Goal: Transaction & Acquisition: Subscribe to service/newsletter

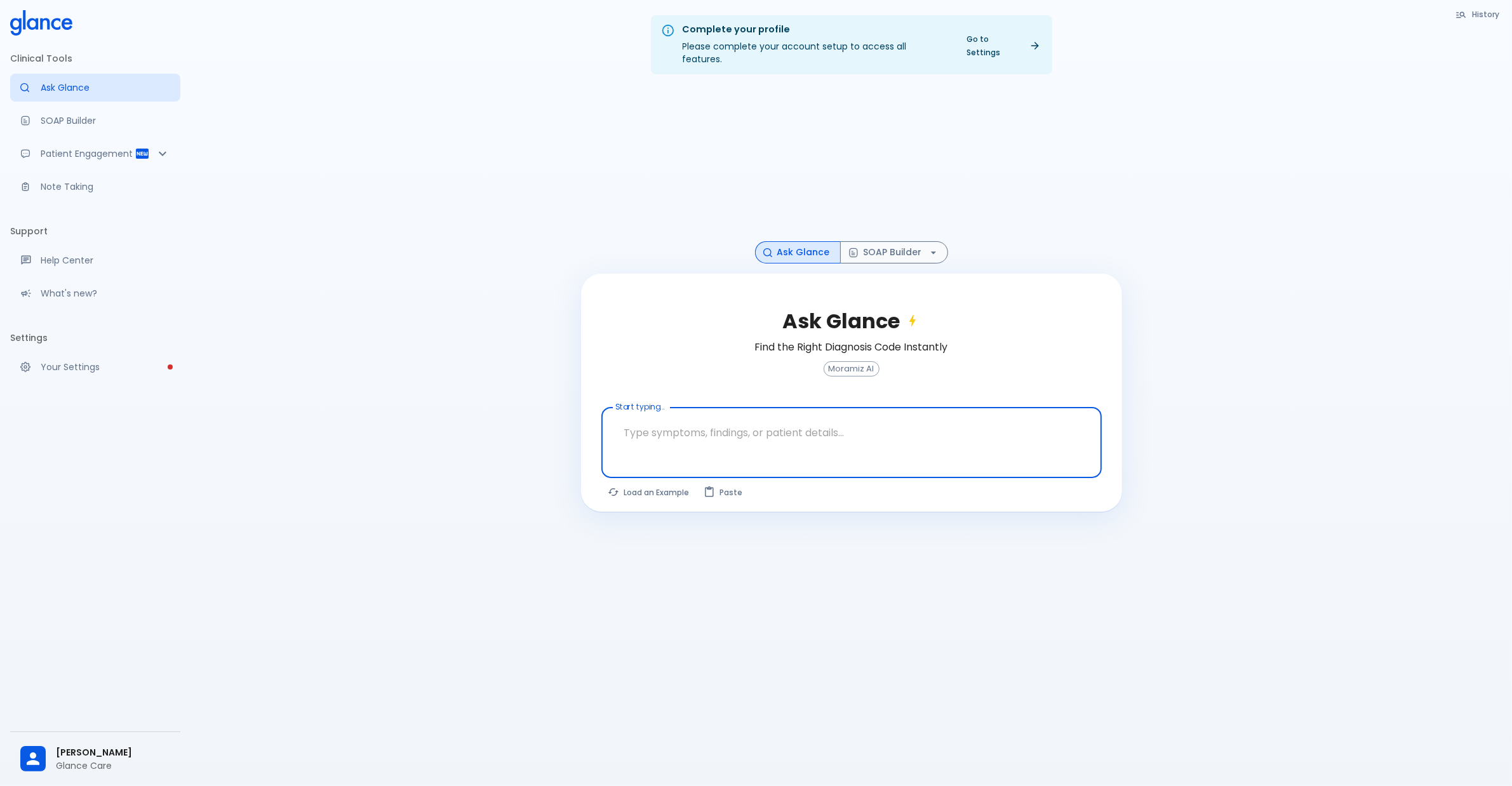
click at [59, 373] on p "Your Settings" at bounding box center [105, 367] width 129 height 12
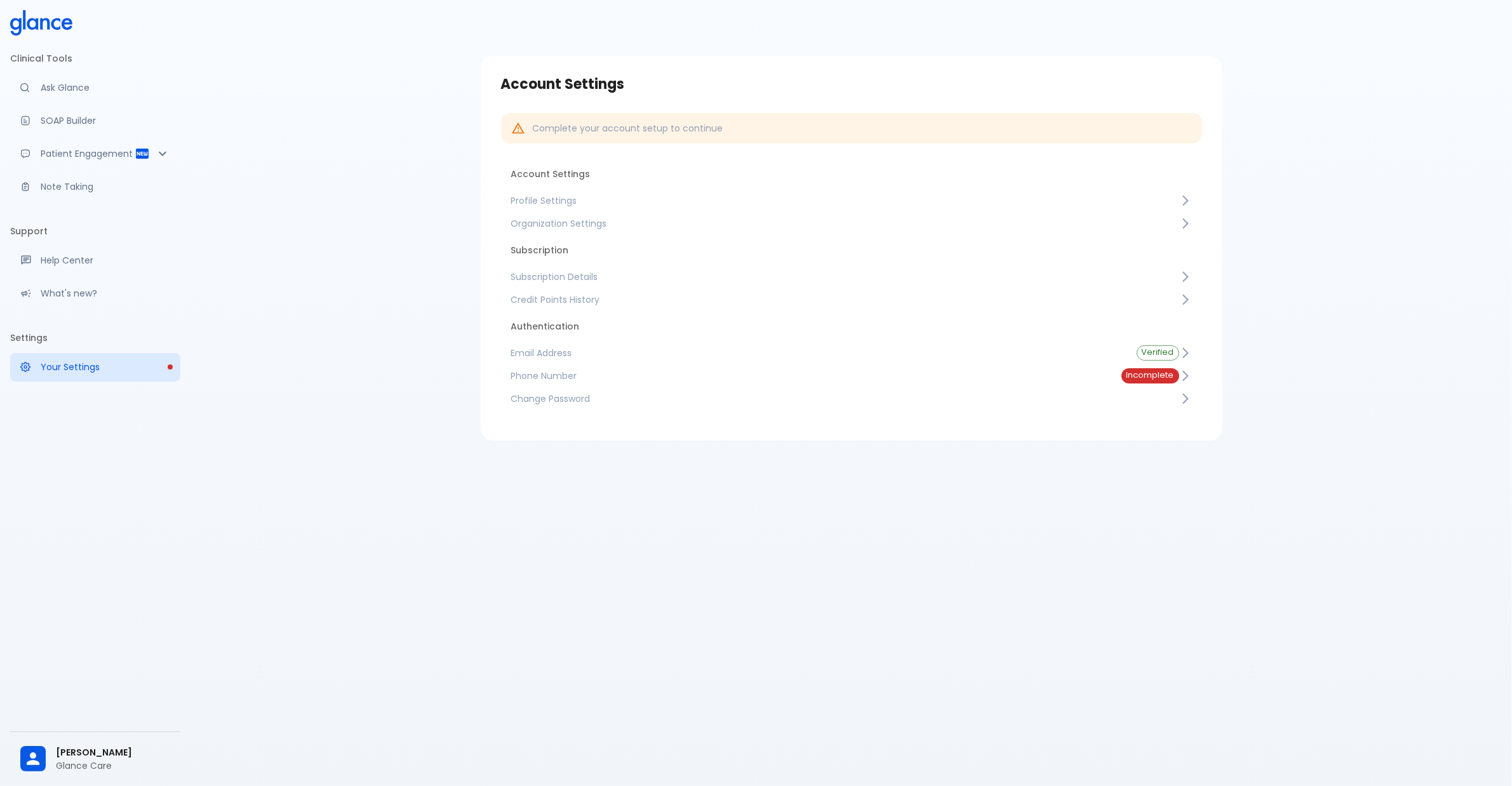
click at [591, 271] on span "Subscription Details" at bounding box center [846, 277] width 668 height 12
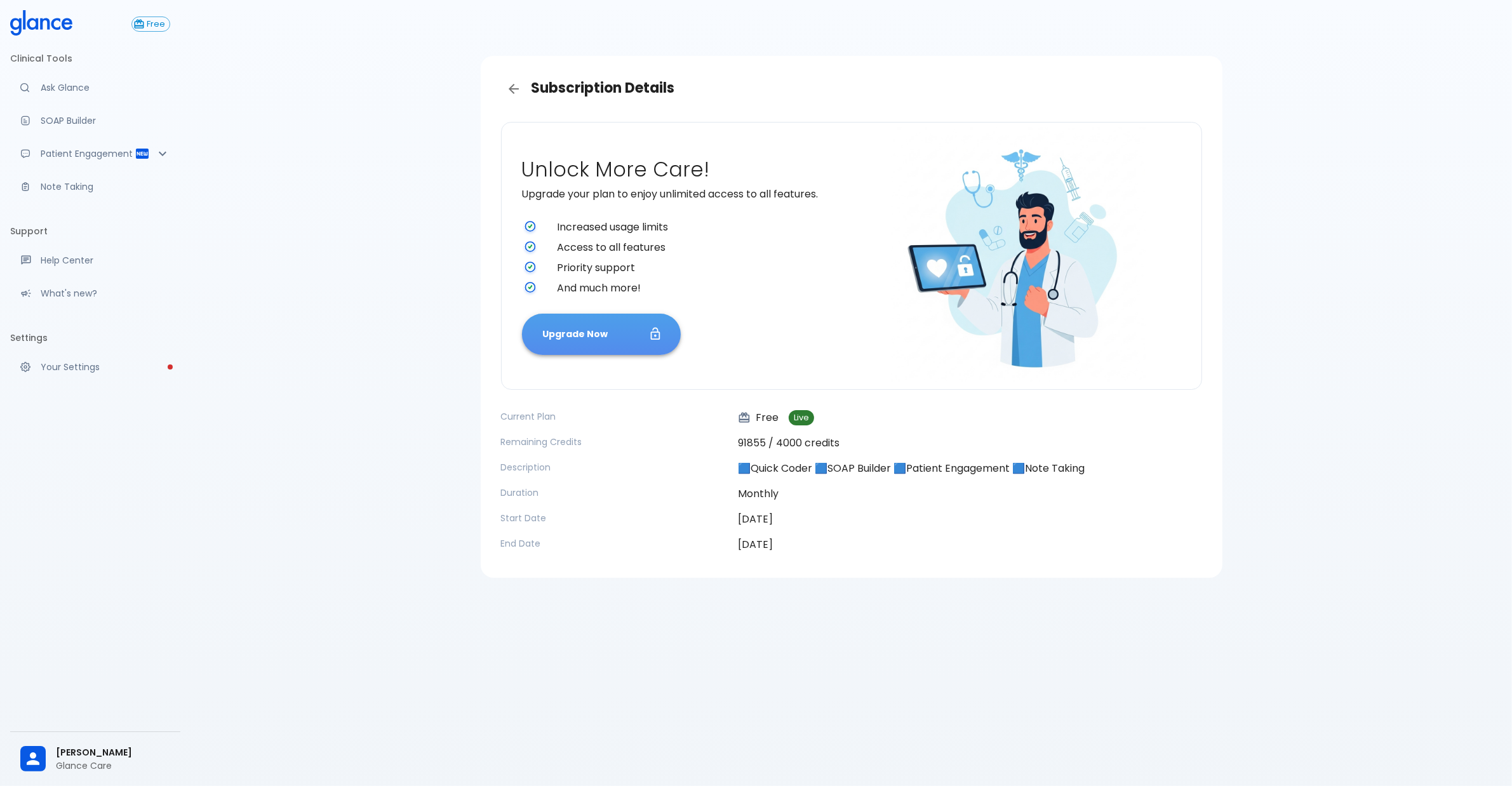
click at [614, 342] on button "Upgrade Now" at bounding box center [601, 334] width 158 height 42
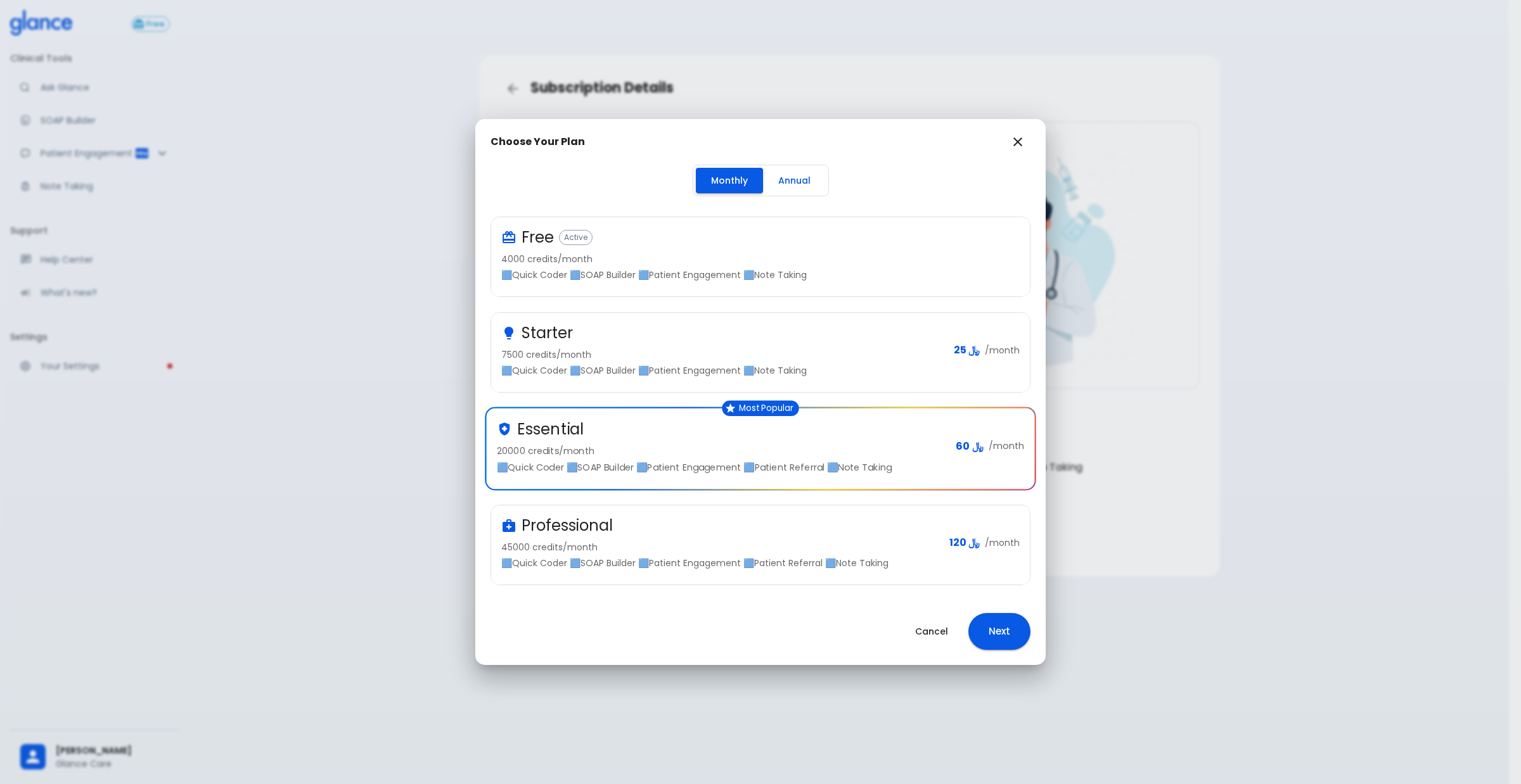
click at [659, 528] on div "Professional" at bounding box center [720, 525] width 438 height 20
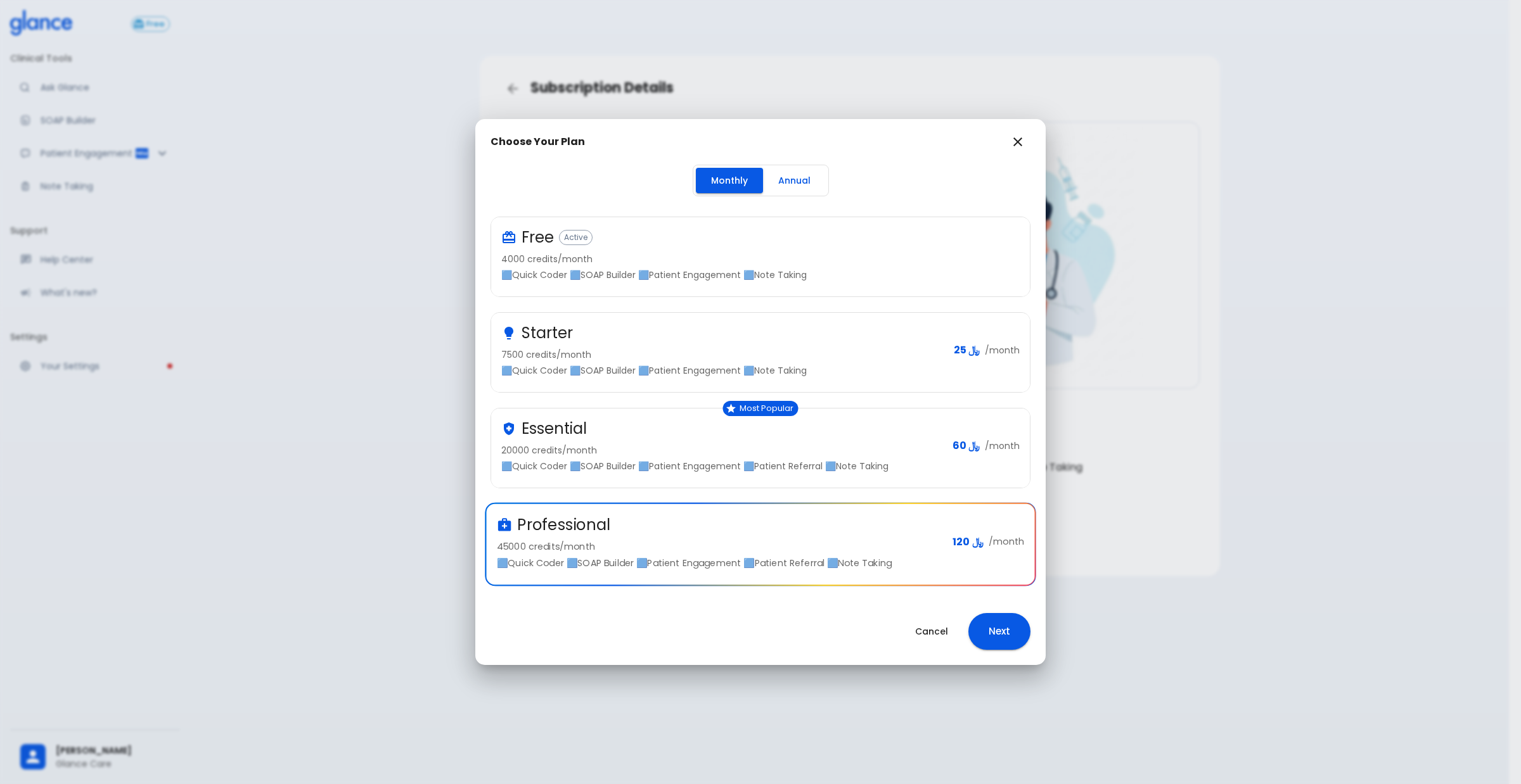
click at [1023, 631] on button "Next" at bounding box center [999, 631] width 62 height 37
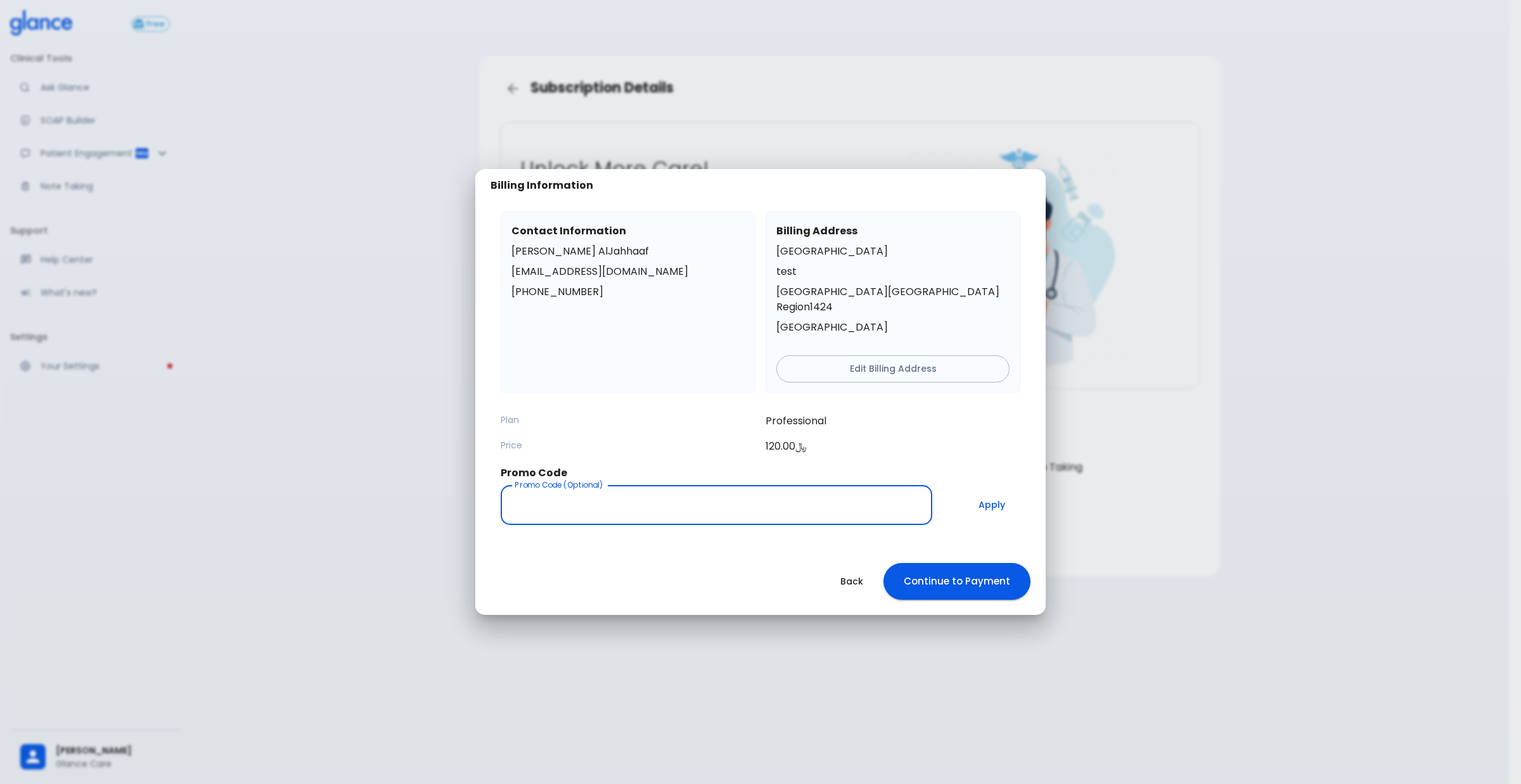
click at [750, 485] on input "Promo Code (Optional)" at bounding box center [716, 505] width 432 height 40
paste input "GHE25"
type input "GHE25"
click at [998, 498] on button "Apply" at bounding box center [991, 505] width 57 height 40
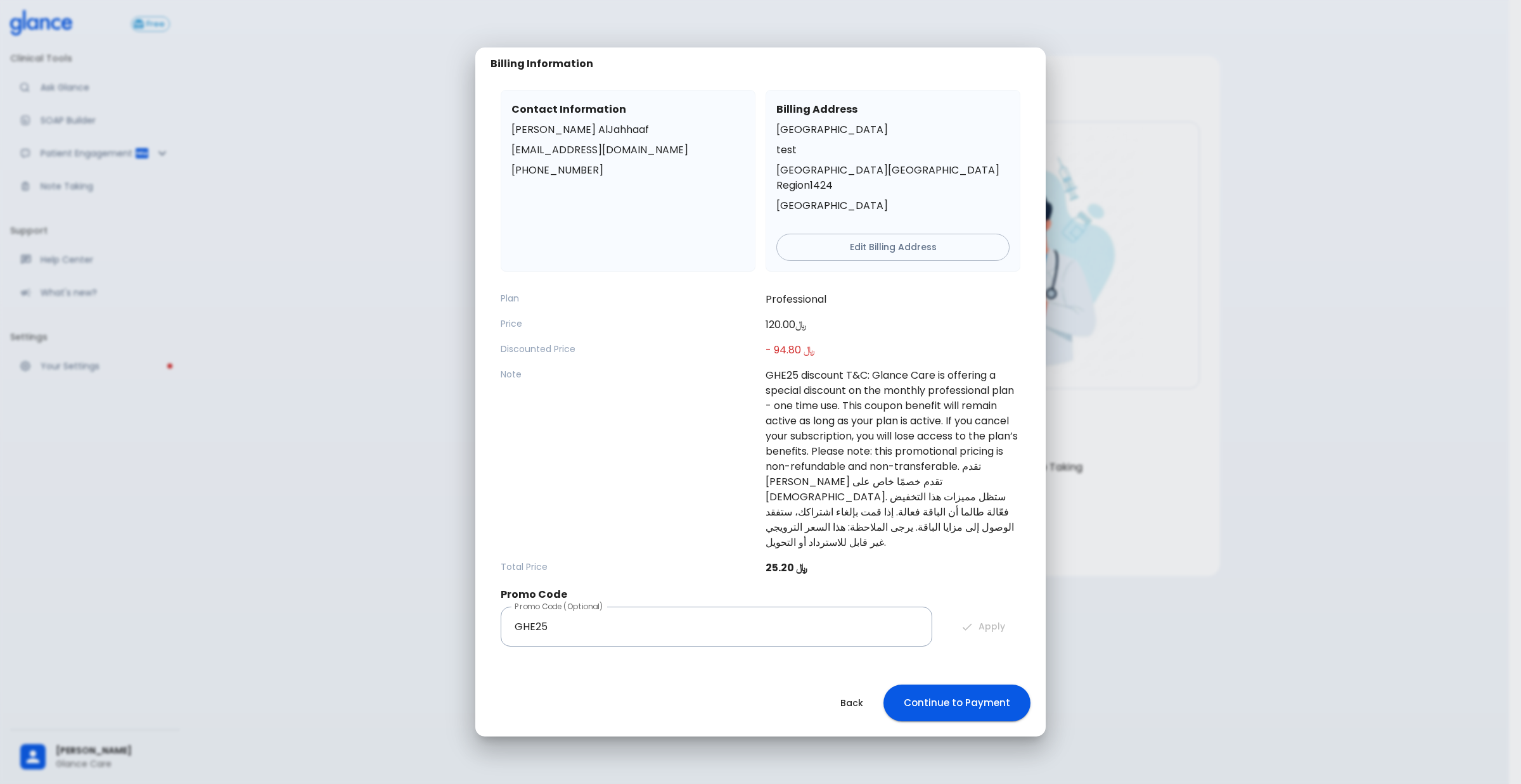
click at [965, 480] on p "GHE25 discount T&C: Glance Care is offering a special discount on the monthly p…" at bounding box center [893, 459] width 255 height 182
click at [989, 479] on p "GHE25 discount T&C: Glance Care is offering a special discount on the monthly p…" at bounding box center [893, 459] width 255 height 182
click at [948, 480] on p "GHE25 discount T&C: Glance Care is offering a special discount on the monthly p…" at bounding box center [893, 459] width 255 height 182
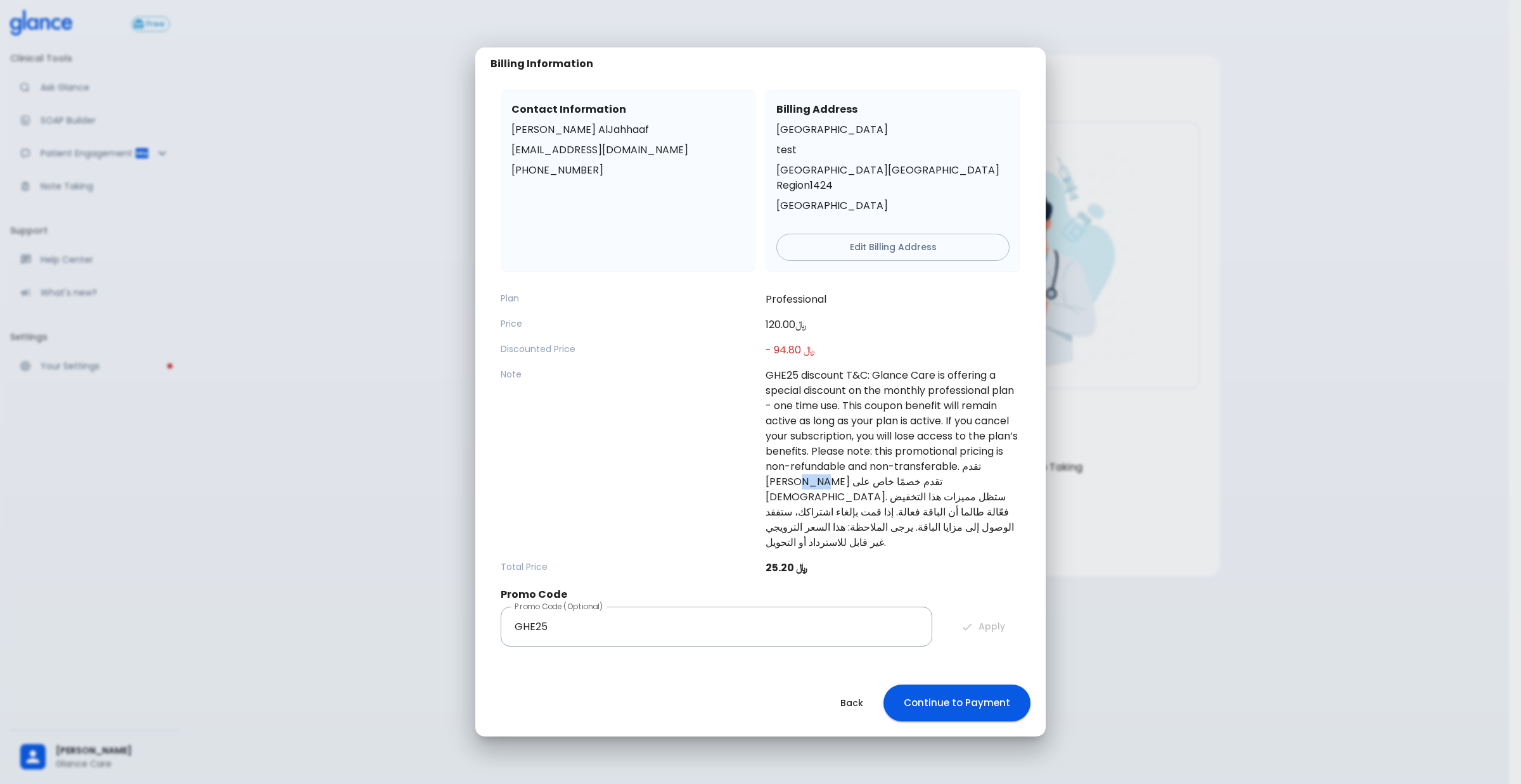
click at [948, 480] on p "GHE25 discount T&C: Glance Care is offering a special discount on the monthly p…" at bounding box center [893, 459] width 255 height 182
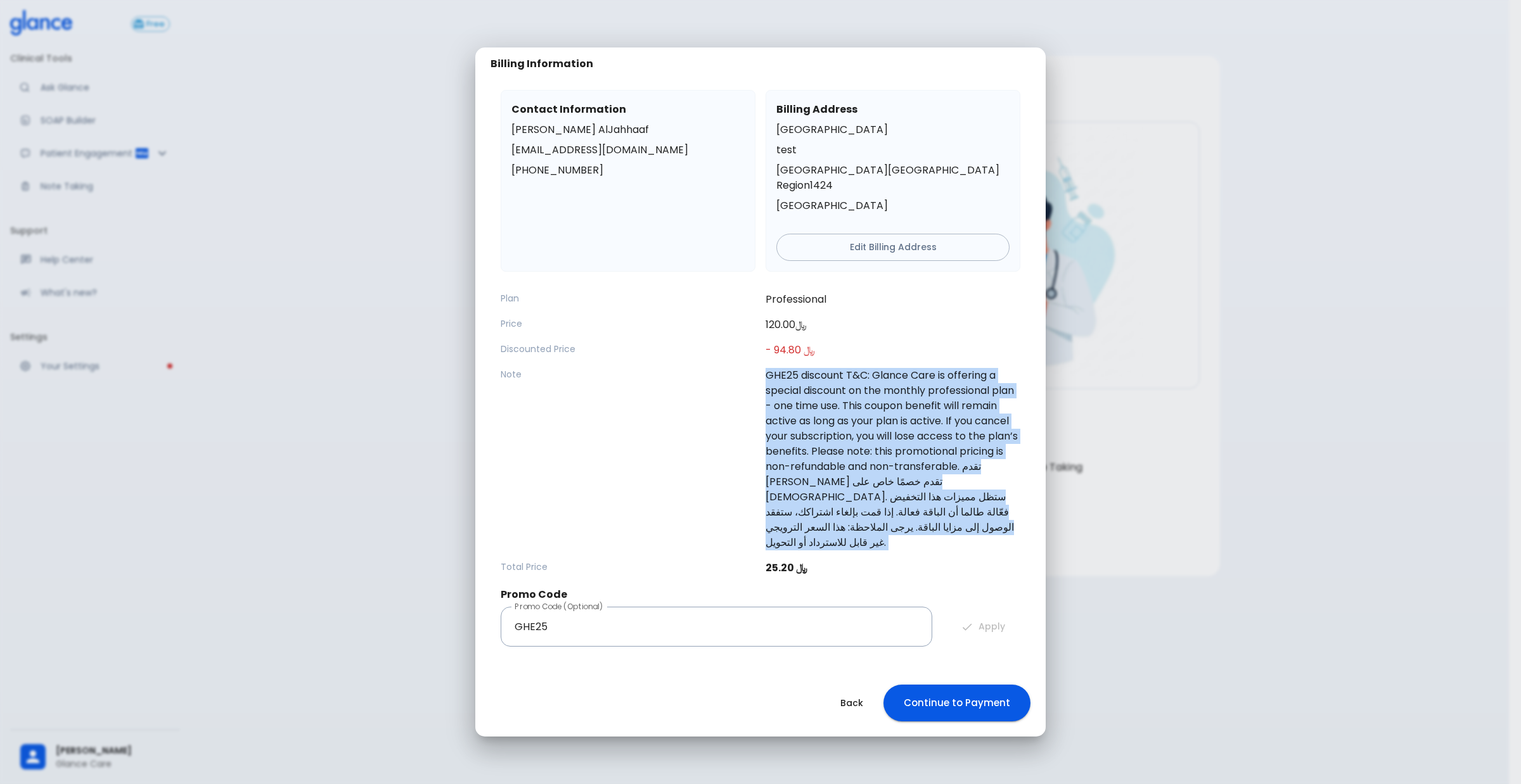
click at [948, 480] on p "GHE25 discount T&C: Glance Care is offering a special discount on the monthly p…" at bounding box center [893, 459] width 255 height 182
click at [981, 484] on p "GHE25 discount T&C: Glance Care is offering a special discount on the monthly p…" at bounding box center [893, 459] width 255 height 182
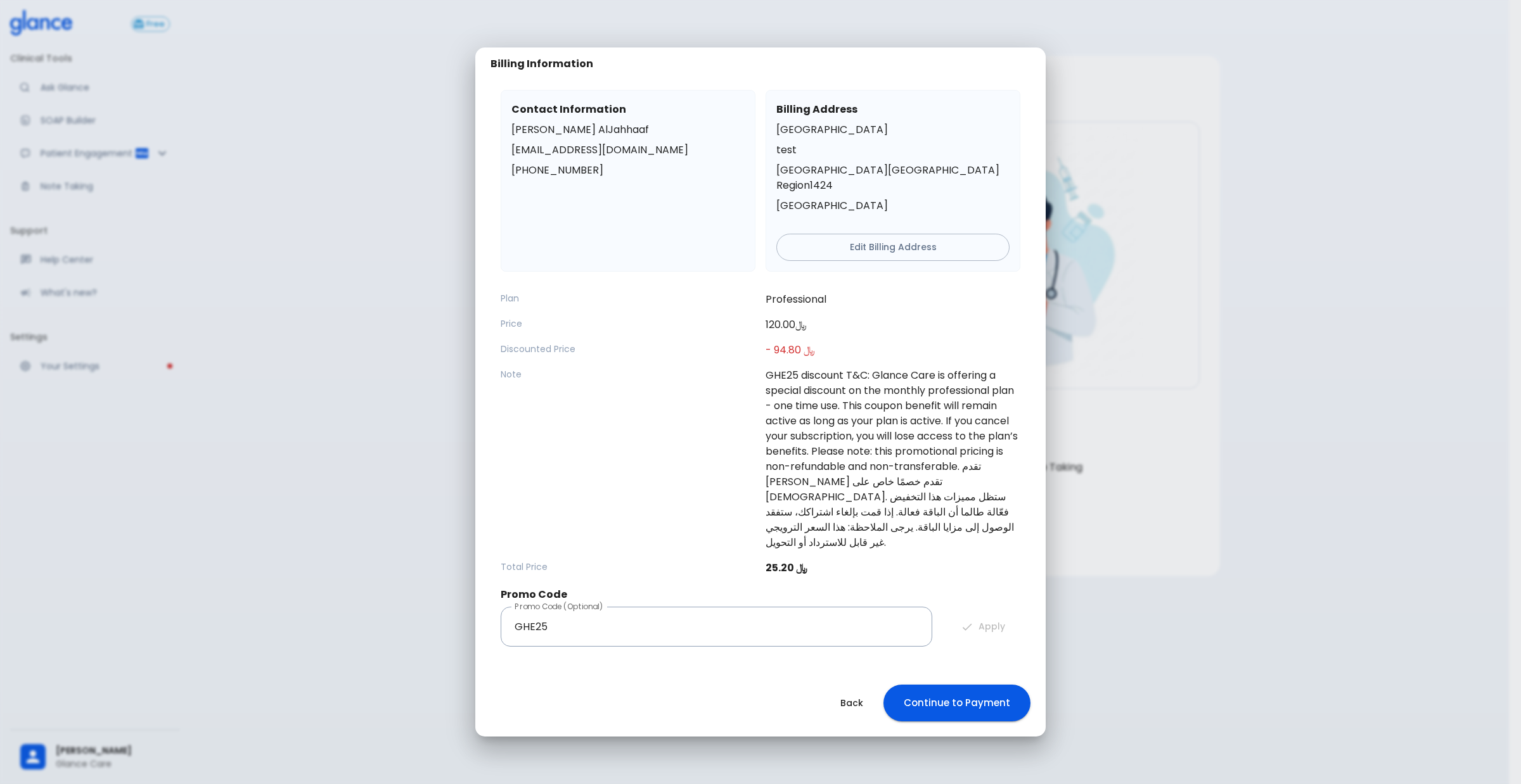
click at [981, 484] on p "GHE25 discount T&C: Glance Care is offering a special discount on the monthly p…" at bounding box center [893, 459] width 255 height 182
click at [956, 500] on p "GHE25 discount T&C: Glance Care is offering a special discount on the monthly p…" at bounding box center [893, 459] width 255 height 182
click at [957, 500] on p "GHE25 discount T&C: Glance Care is offering a special discount on the monthly p…" at bounding box center [893, 459] width 255 height 182
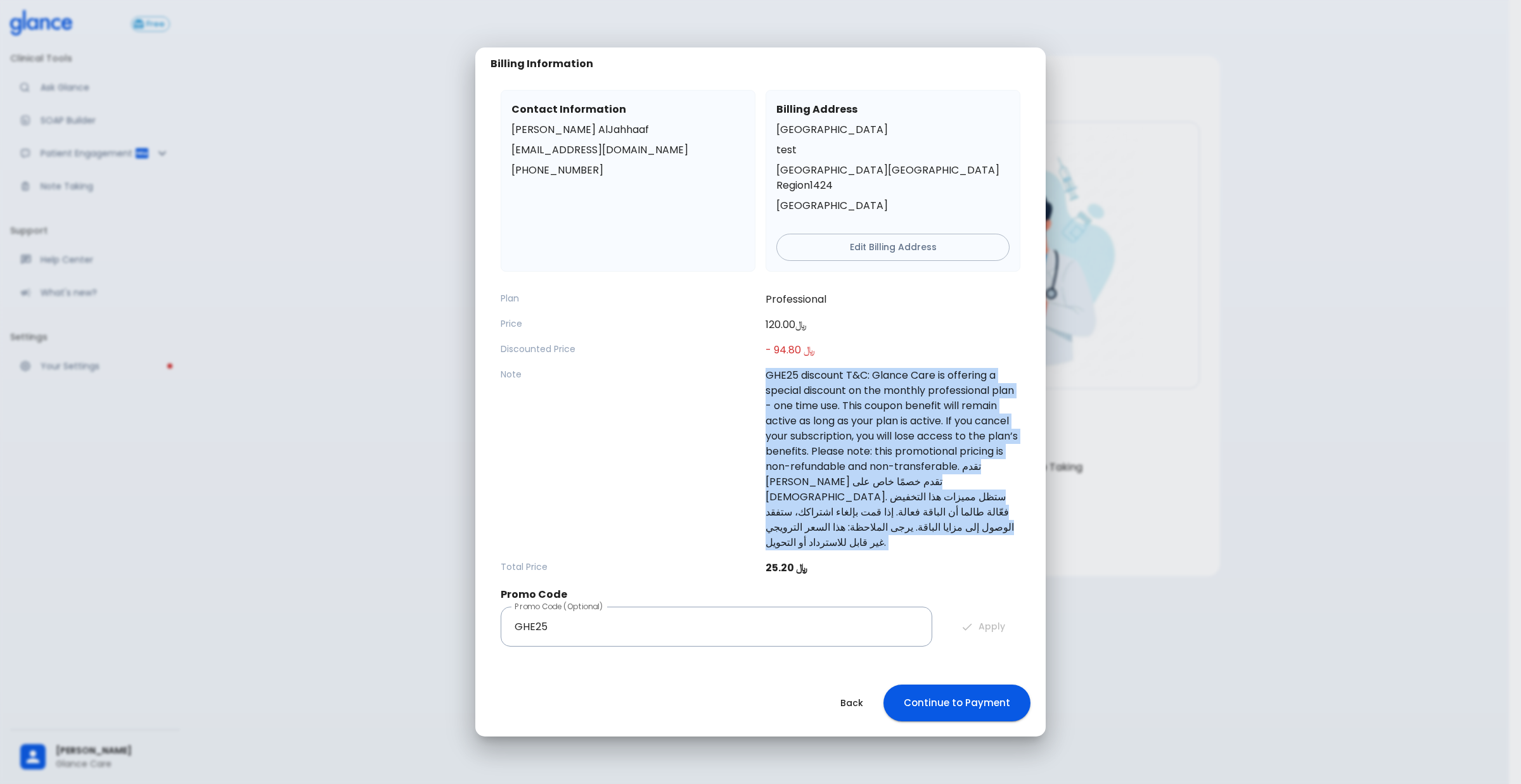
click at [957, 500] on p "GHE25 discount T&C: Glance Care is offering a special discount on the monthly p…" at bounding box center [893, 459] width 255 height 182
click at [960, 504] on p "GHE25 discount T&C: Glance Care is offering a special discount on the monthly p…" at bounding box center [893, 459] width 255 height 182
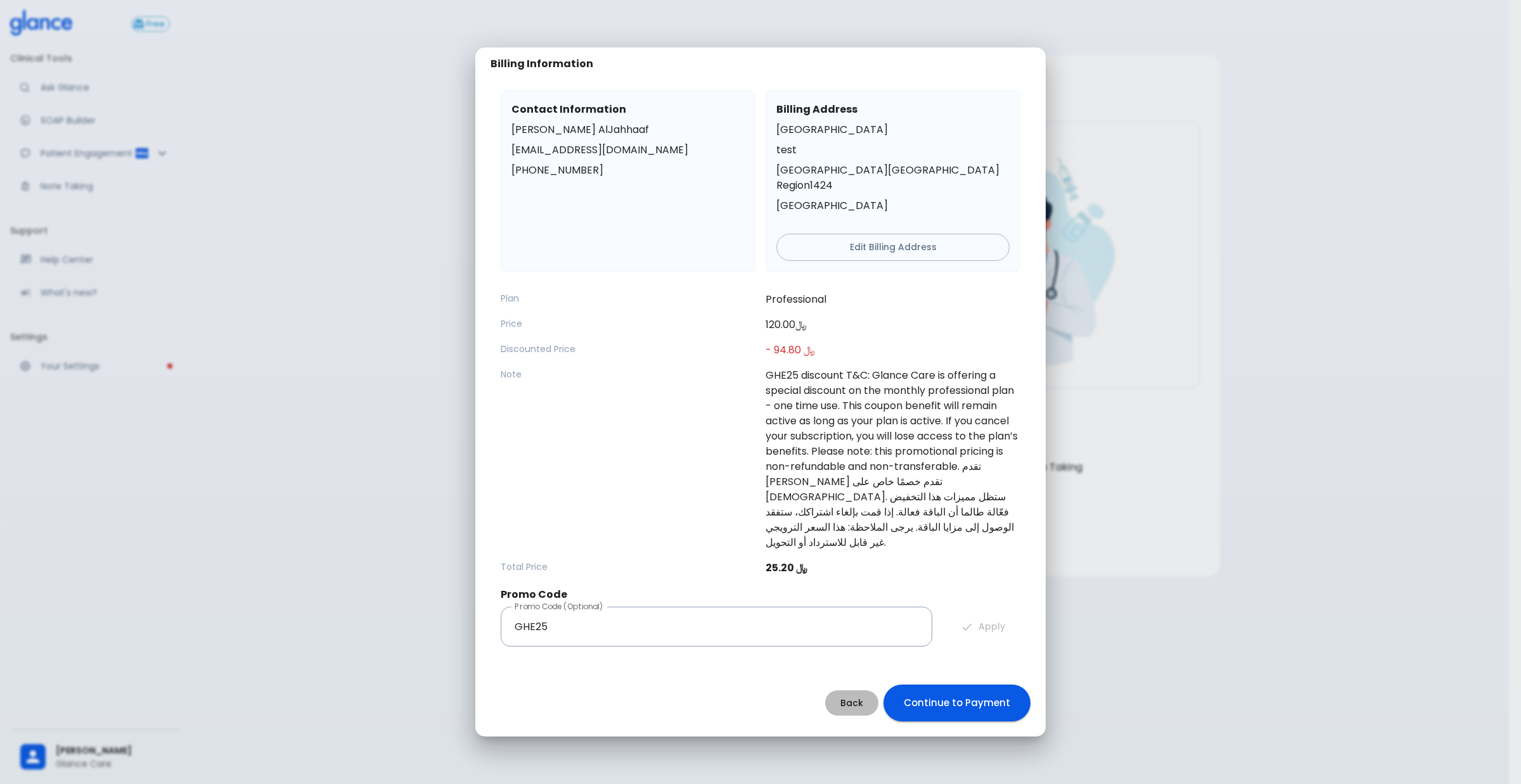
drag, startPoint x: 846, startPoint y: 689, endPoint x: 717, endPoint y: 672, distance: 130.1
click at [717, 672] on div "Back Continue to Payment" at bounding box center [760, 703] width 570 height 67
click at [958, 685] on button "Continue to Payment" at bounding box center [957, 703] width 147 height 37
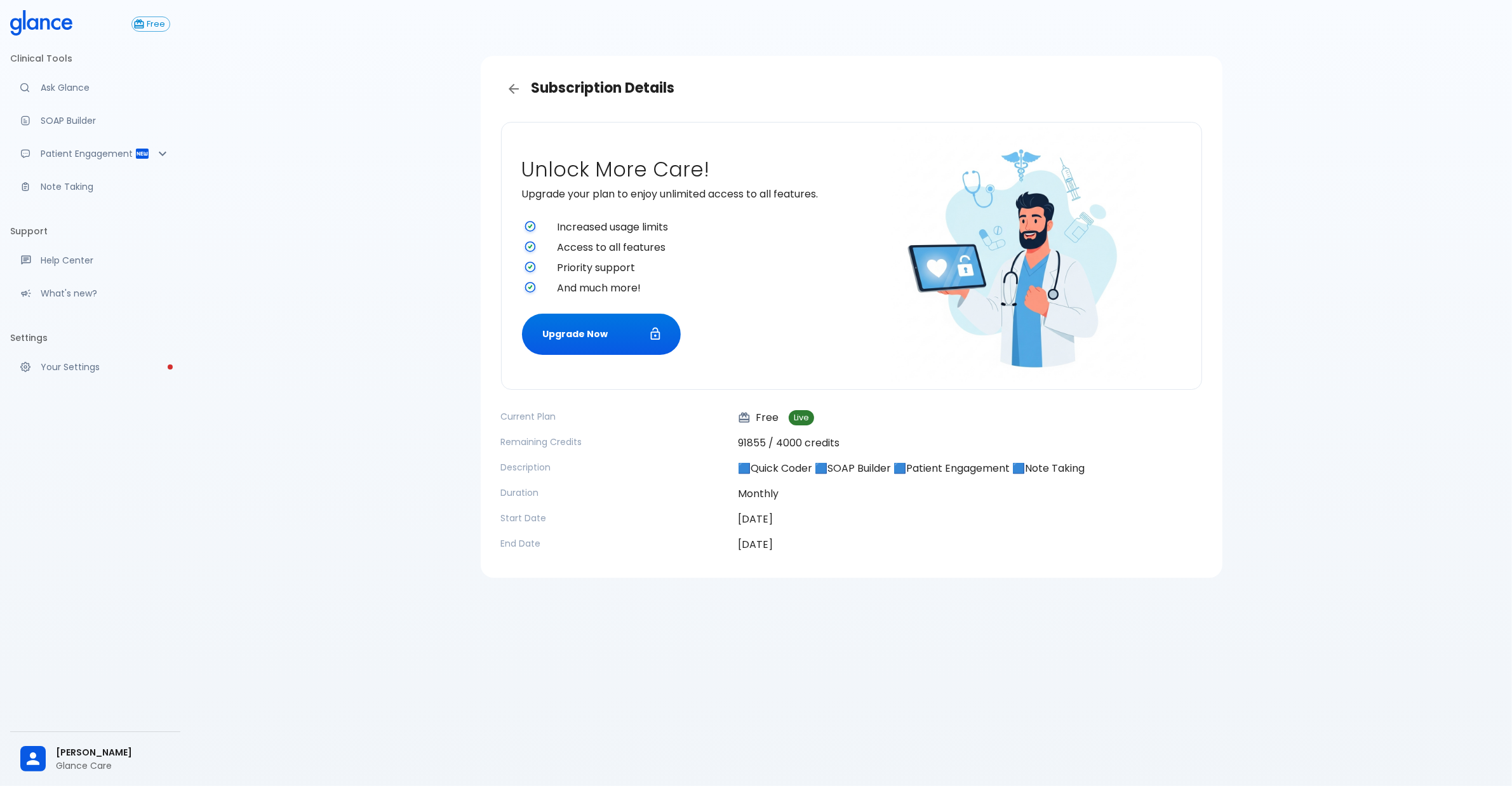
click at [382, 318] on div "Subscription Details Unlock More Care! Upgrade your plan to enjoy unlimited acc…" at bounding box center [851, 408] width 1322 height 816
